Goal: Information Seeking & Learning: Learn about a topic

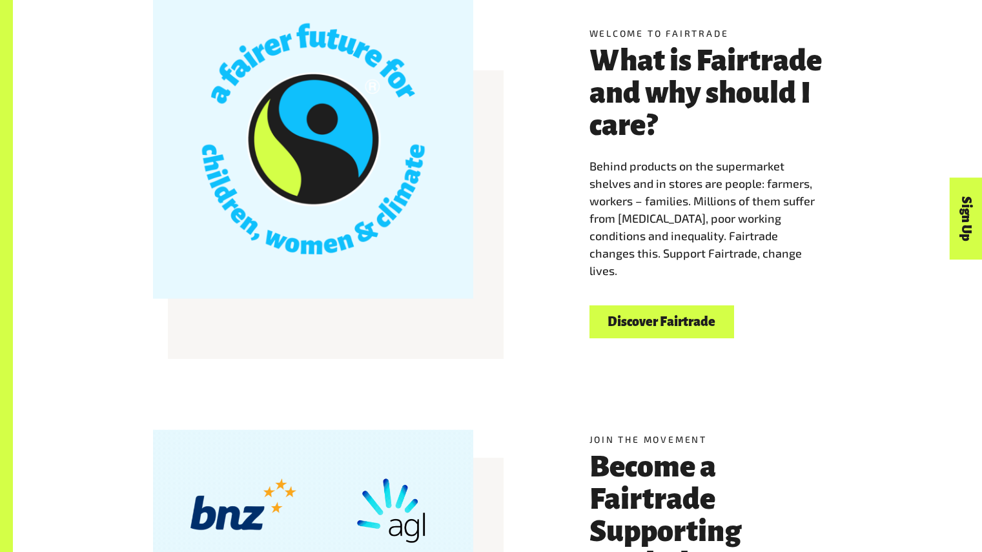
scroll to position [412, 0]
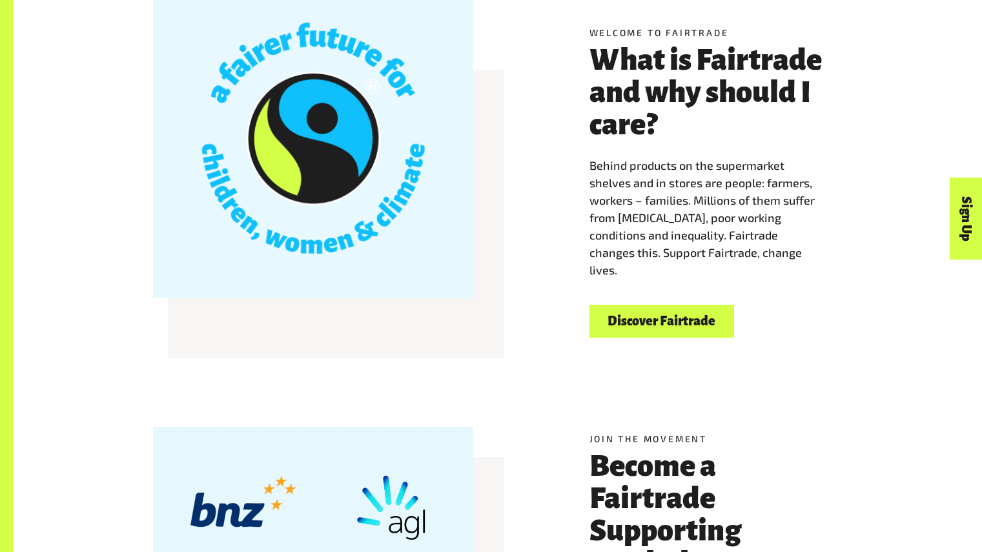
drag, startPoint x: 592, startPoint y: 172, endPoint x: 622, endPoint y: 268, distance: 101.4
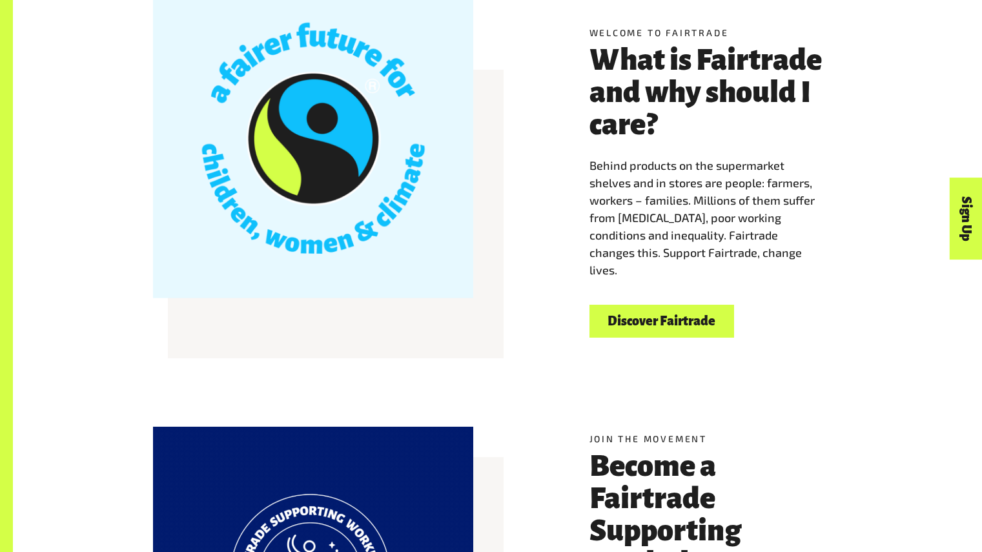
click at [622, 268] on p "Behind products on the supermarket shelves and in stores are people: farmers, w…" at bounding box center [715, 218] width 253 height 122
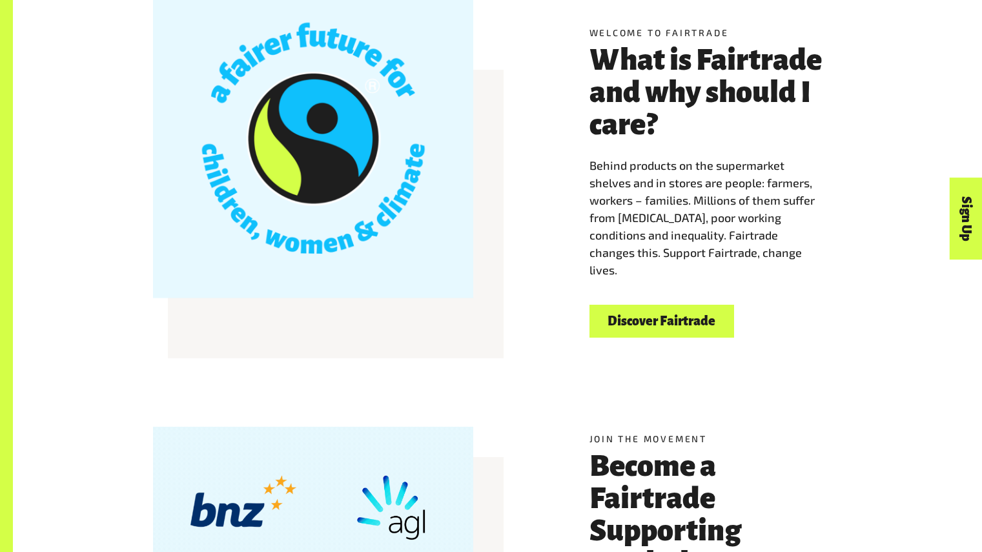
copy span "Behind products on the supermarket shelves and in stores are people: farmers, w…"
click at [656, 327] on link "Discover Fairtrade" at bounding box center [661, 321] width 145 height 33
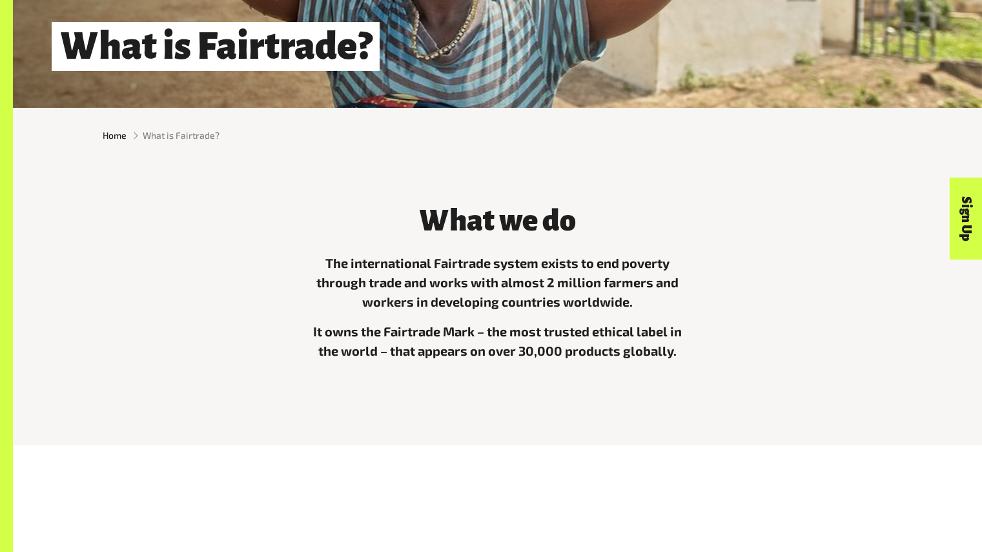
click at [521, 316] on div "The international Fairtrade system exists to end poverty through trade and work…" at bounding box center [497, 321] width 387 height 137
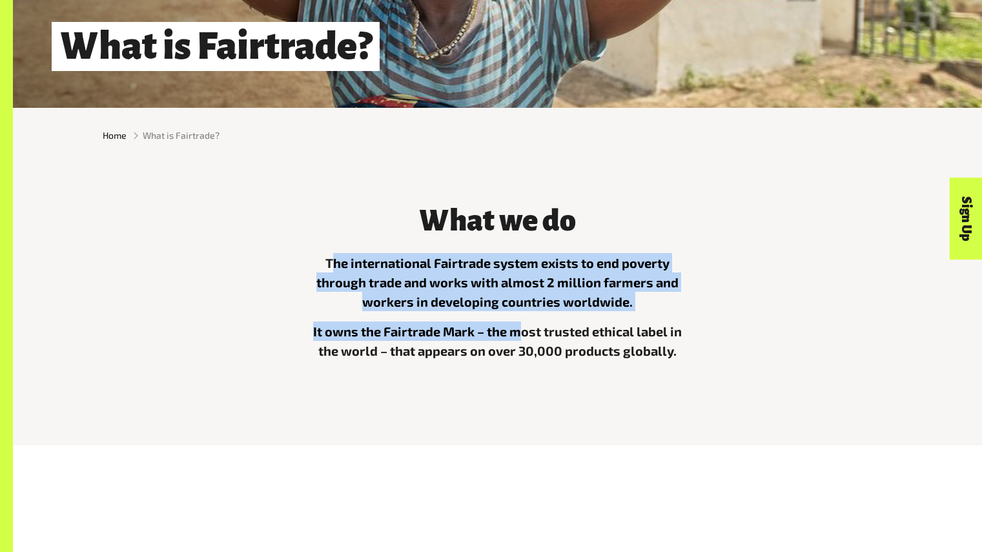
click at [361, 341] on p "It owns the Fairtrade Mark – the most trusted ethical label in the world – that…" at bounding box center [497, 340] width 387 height 39
drag, startPoint x: 328, startPoint y: 269, endPoint x: 639, endPoint y: 310, distance: 313.8
click at [639, 310] on p "The international Fairtrade system exists to end poverty through trade and work…" at bounding box center [497, 282] width 387 height 58
copy p "The international Fairtrade system exists to end poverty through trade and work…"
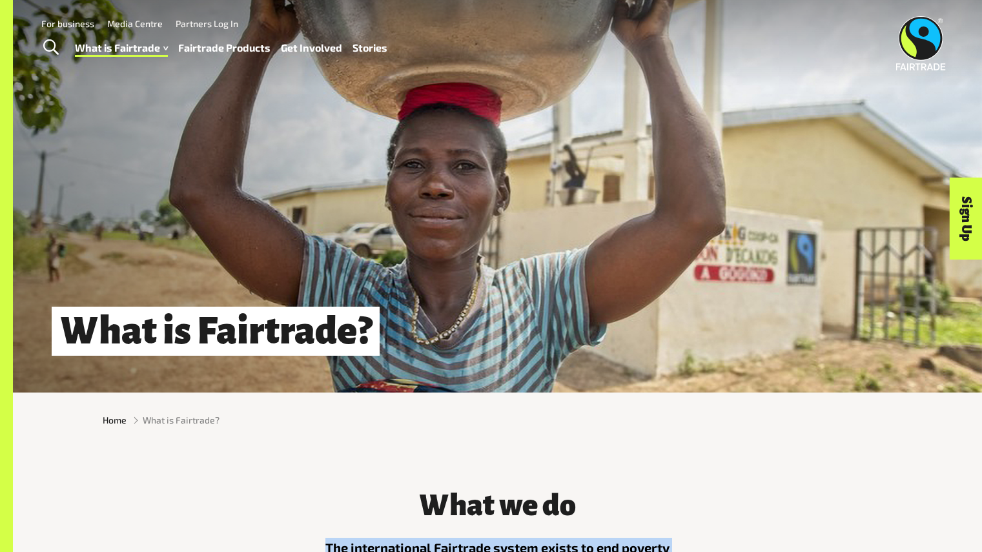
click at [78, 27] on link "For business" at bounding box center [67, 23] width 53 height 11
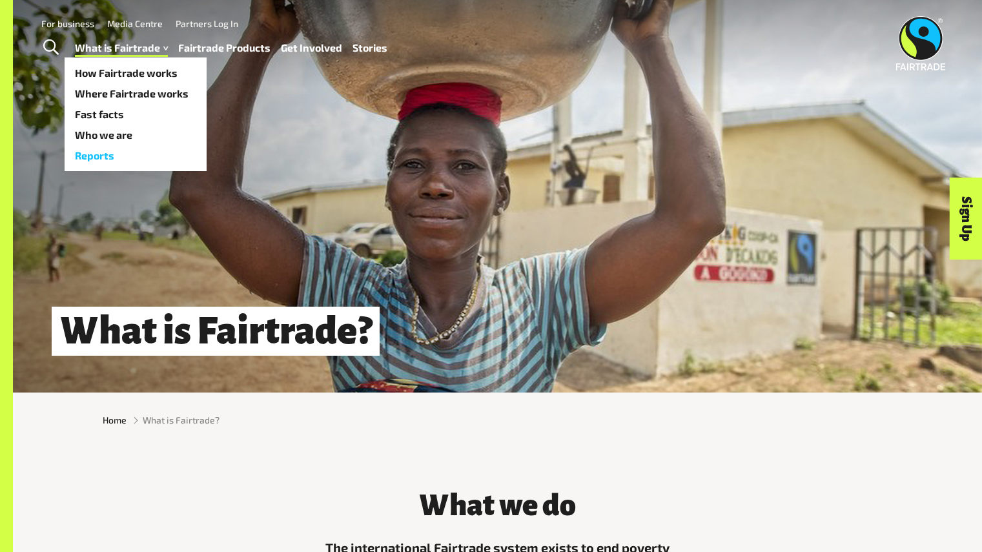
click at [101, 158] on link "Reports" at bounding box center [136, 155] width 142 height 21
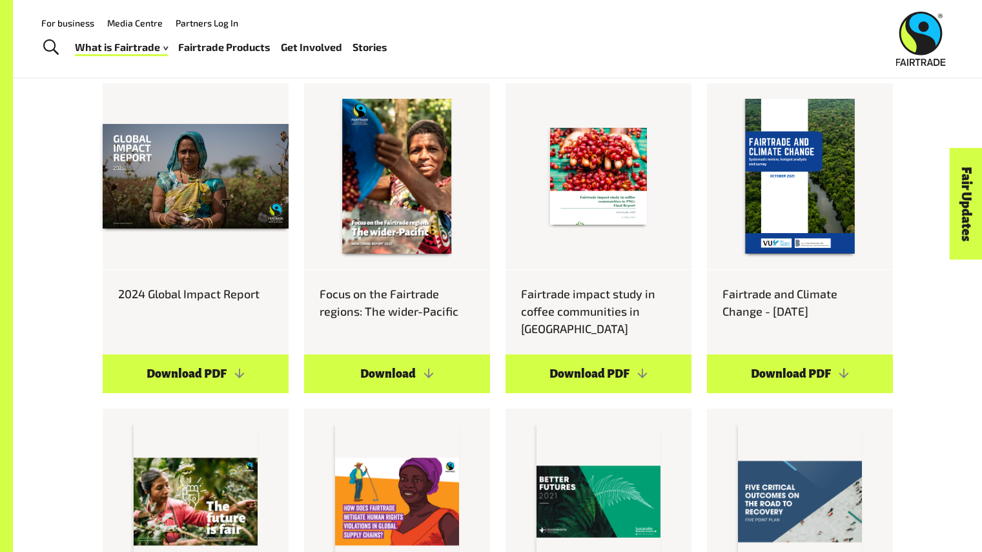
scroll to position [731, 0]
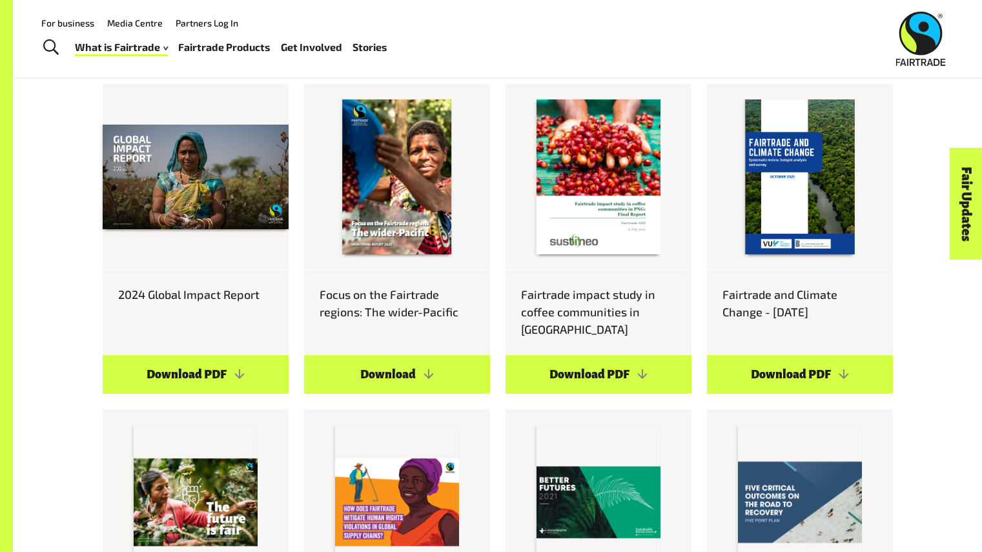
click at [365, 44] on link "Stories" at bounding box center [369, 47] width 35 height 19
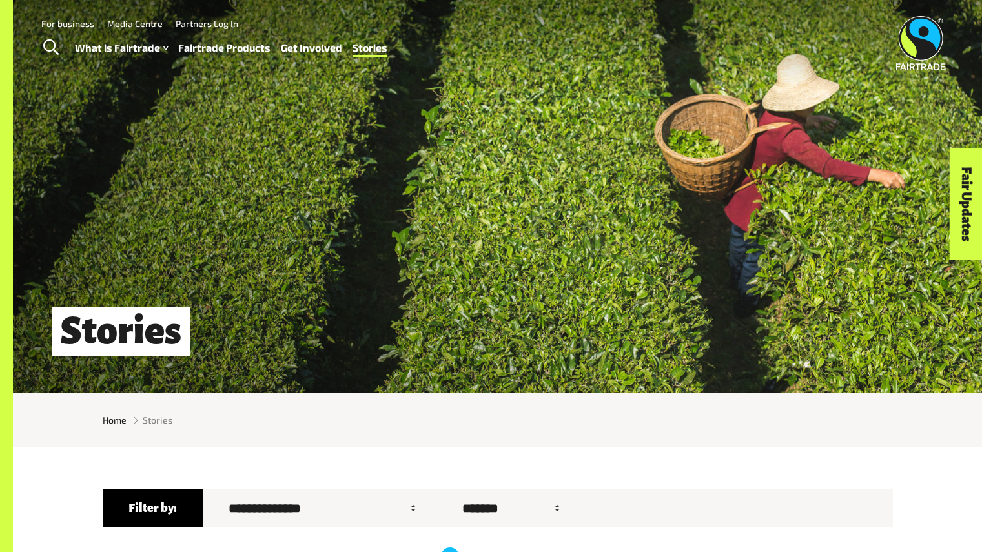
click at [313, 282] on div "Stories" at bounding box center [497, 196] width 969 height 392
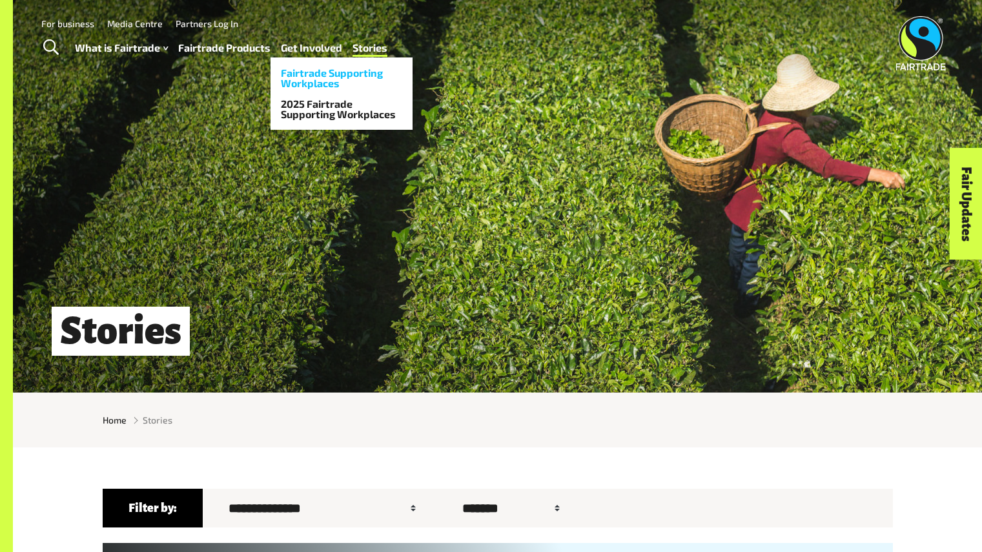
click at [292, 81] on link "Fairtrade Supporting Workplaces" at bounding box center [341, 78] width 142 height 31
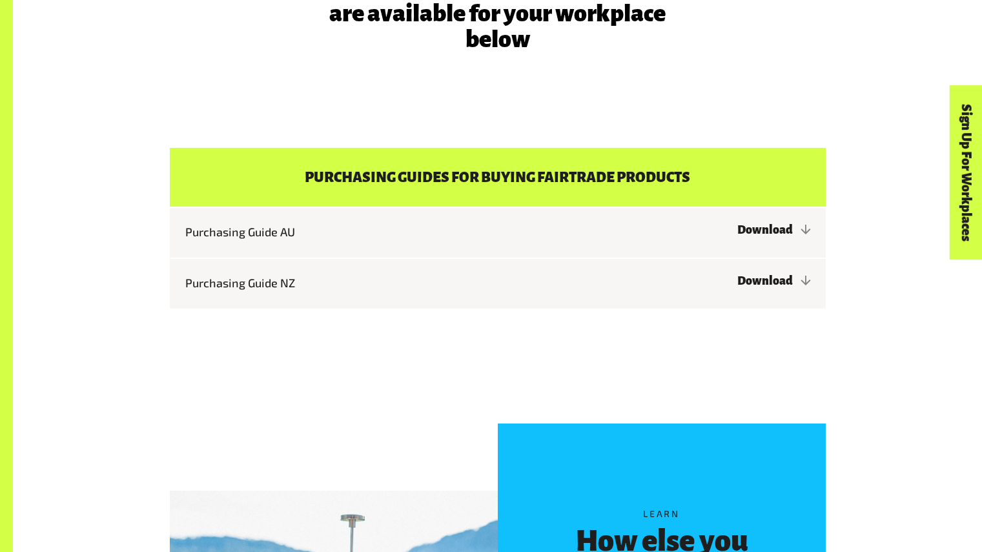
scroll to position [3561, 0]
